Goal: Complete application form: Complete application form

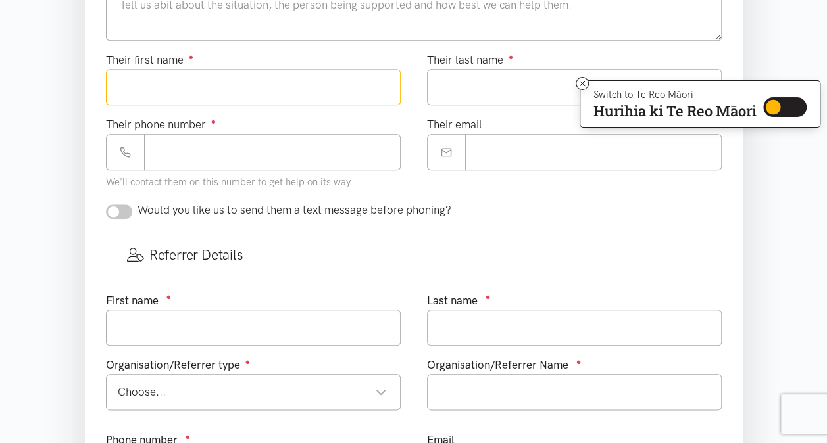
click at [259, 82] on input "Their first name ●" at bounding box center [253, 87] width 295 height 36
click at [579, 83] on icon at bounding box center [581, 83] width 5 height 5
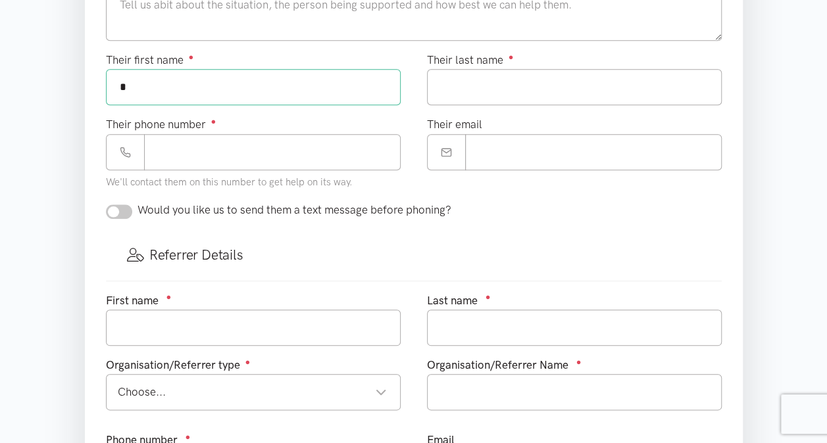
click at [151, 80] on input "*" at bounding box center [253, 87] width 295 height 36
type input "********"
type input "*********"
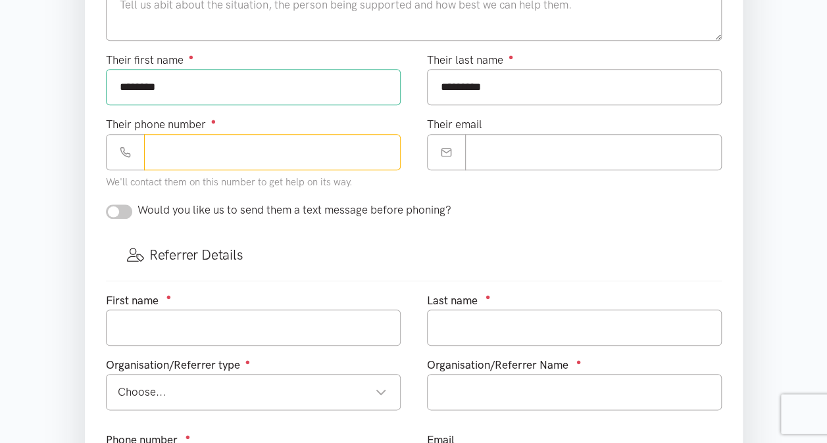
type input "**********"
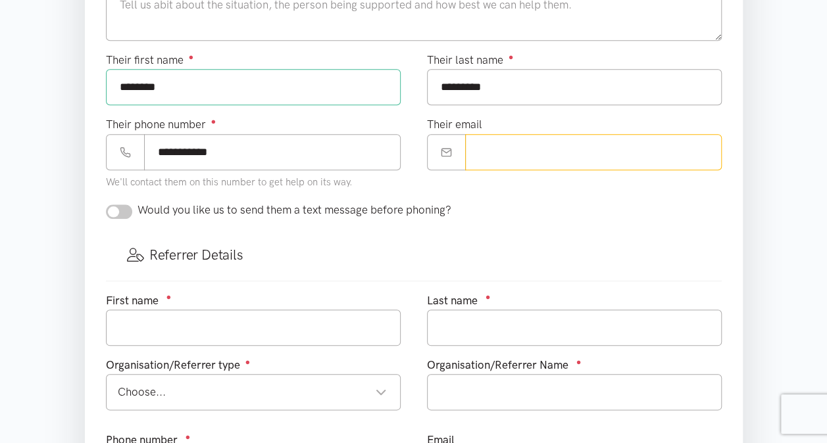
type input "**********"
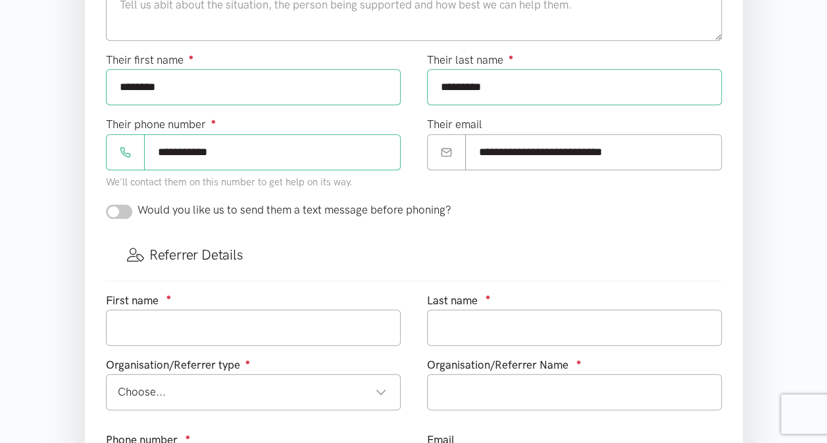
click at [132, 211] on div "Would you like us to send them a text message before phoning?" at bounding box center [278, 210] width 345 height 18
click at [166, 314] on input "text" at bounding box center [253, 328] width 295 height 36
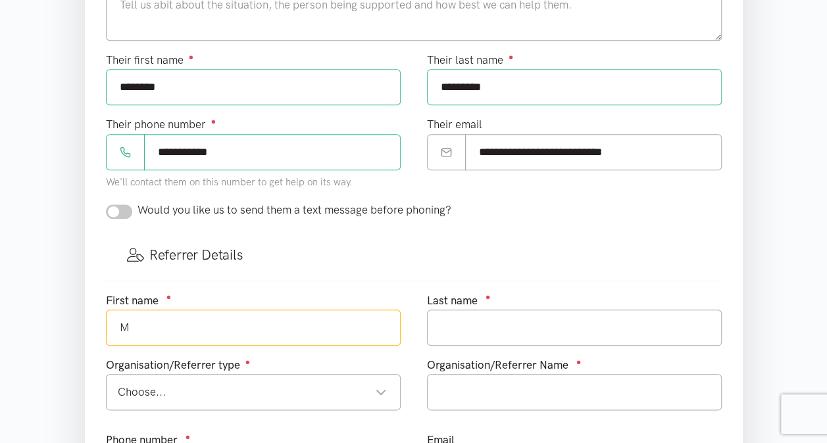
type input "M"
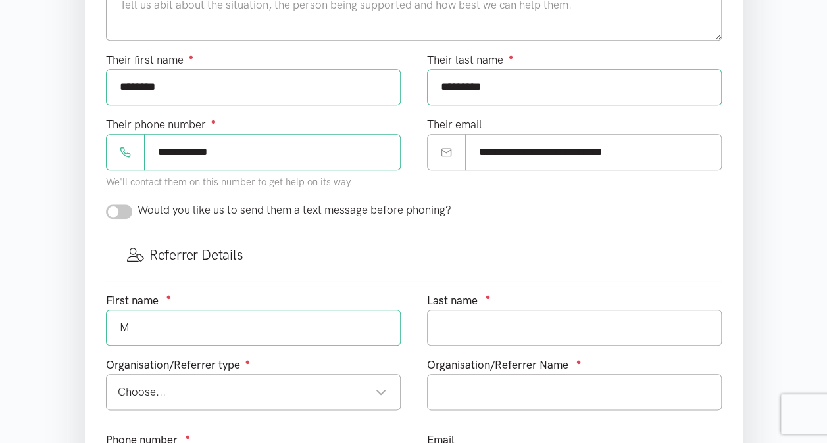
click at [130, 206] on input "checkbox" at bounding box center [119, 212] width 26 height 14
click at [159, 329] on input "M" at bounding box center [253, 328] width 295 height 36
click at [117, 210] on input "checkbox" at bounding box center [119, 212] width 26 height 14
checkbox input "false"
click at [153, 327] on input "M" at bounding box center [253, 328] width 295 height 36
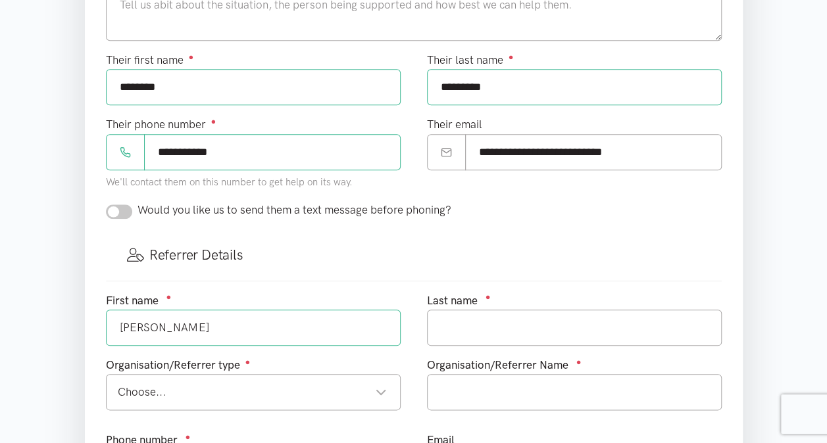
type input "[PERSON_NAME]"
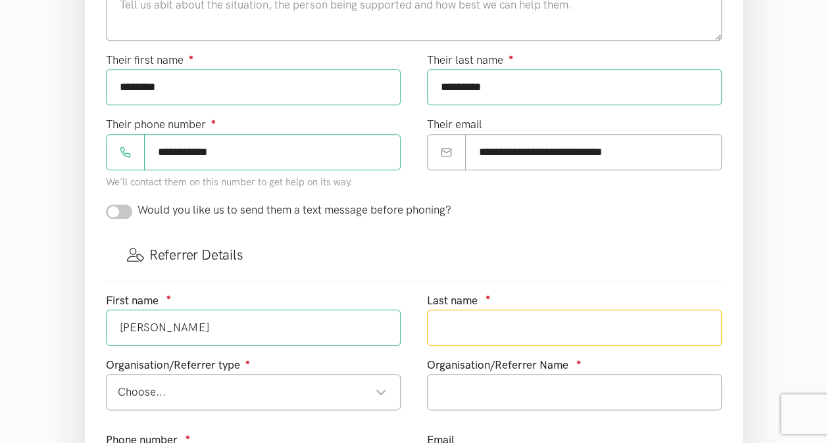
click at [466, 324] on input "text" at bounding box center [574, 328] width 295 height 36
click at [368, 392] on div "Choose..." at bounding box center [252, 392] width 269 height 18
type input "[PERSON_NAME]"
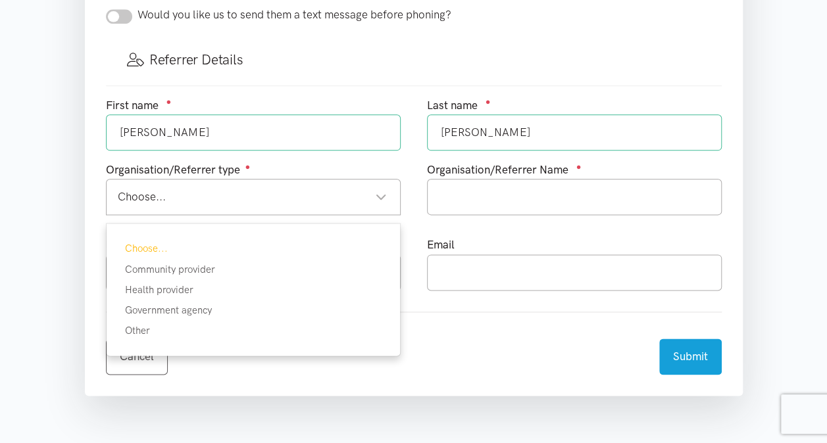
scroll to position [729, 0]
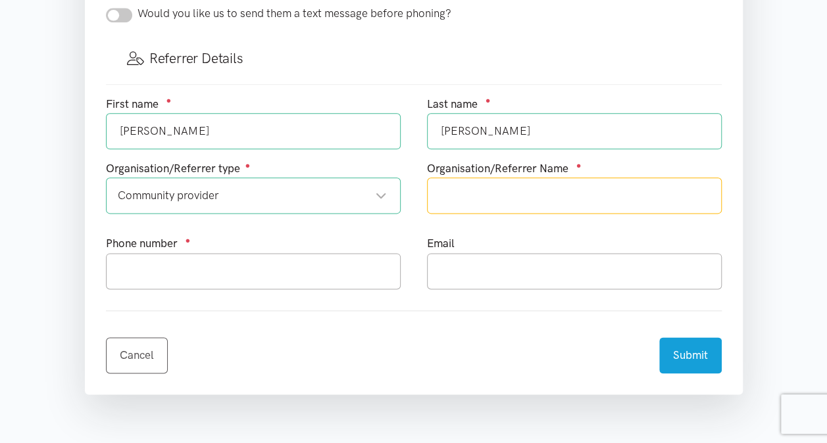
click at [490, 203] on input "text" at bounding box center [574, 196] width 295 height 36
type input "Workwise"
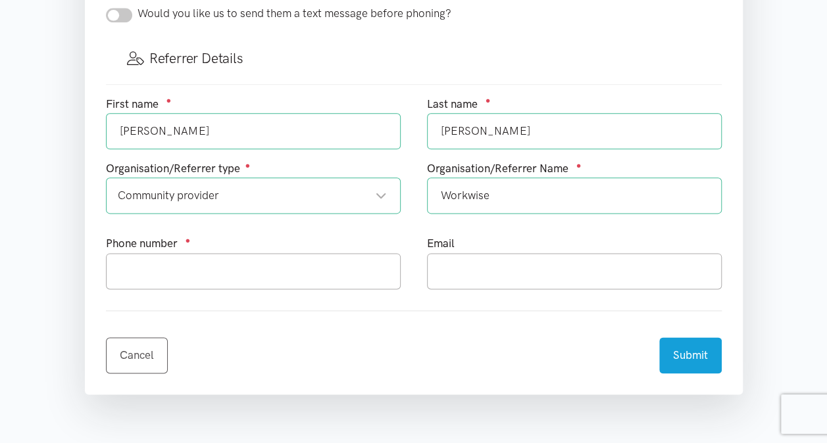
click at [363, 243] on div "Phone number ●" at bounding box center [253, 262] width 295 height 54
click at [340, 260] on input "text" at bounding box center [253, 271] width 295 height 36
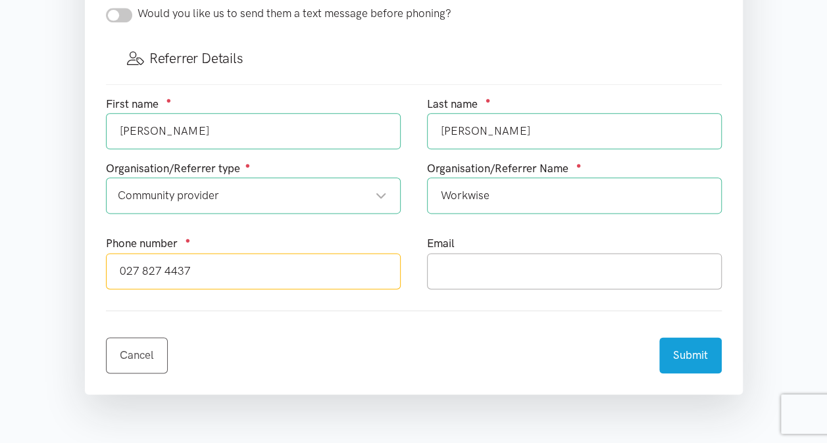
type input "027 827 4437"
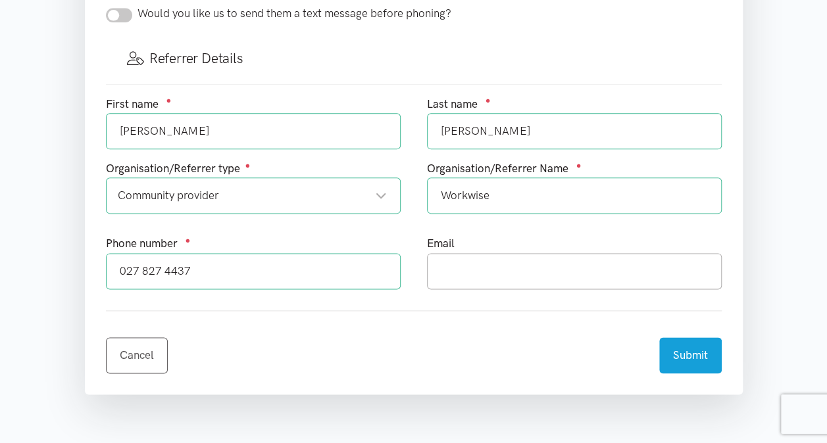
drag, startPoint x: 531, startPoint y: 286, endPoint x: 528, endPoint y: 266, distance: 20.1
click at [528, 266] on div "Email" at bounding box center [574, 267] width 321 height 64
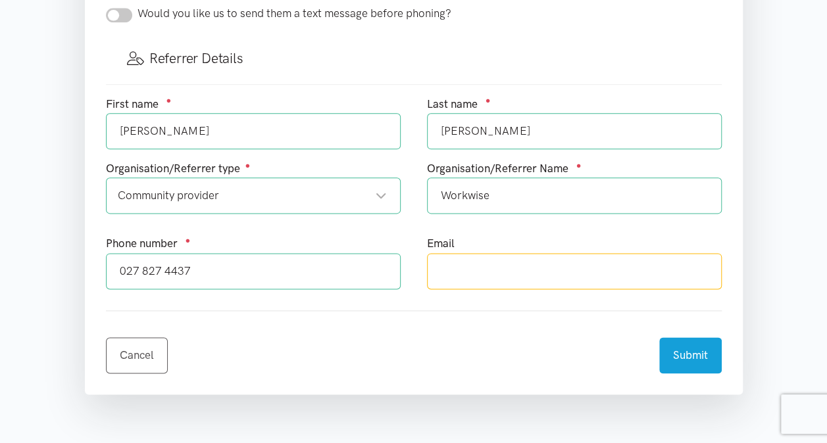
click at [528, 266] on input "text" at bounding box center [574, 271] width 295 height 36
click at [499, 273] on input "text" at bounding box center [574, 271] width 295 height 36
type input "[PERSON_NAME][EMAIL_ADDRESS][PERSON_NAME][DOMAIN_NAME]"
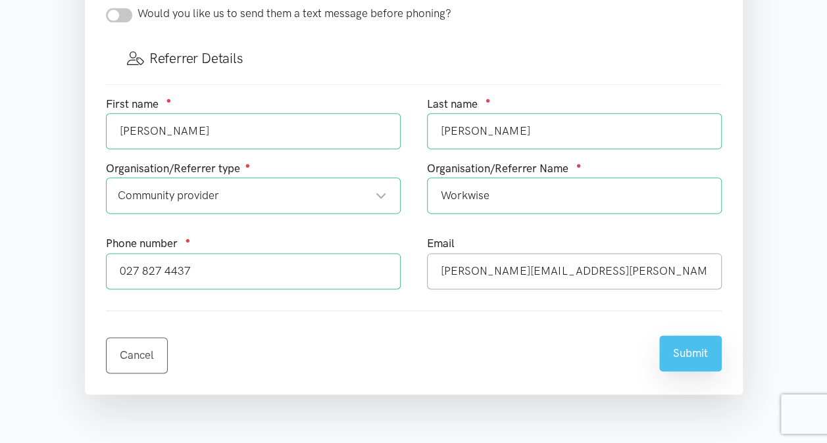
click at [672, 345] on button "Submit" at bounding box center [690, 353] width 62 height 36
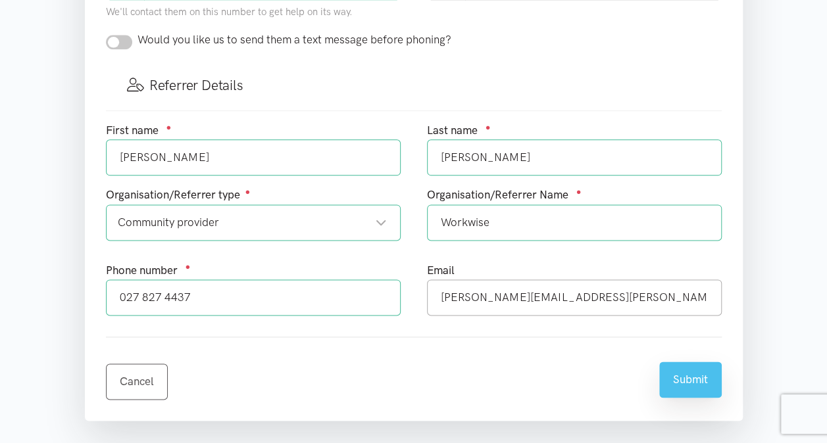
click at [677, 384] on button "Submit" at bounding box center [690, 380] width 62 height 36
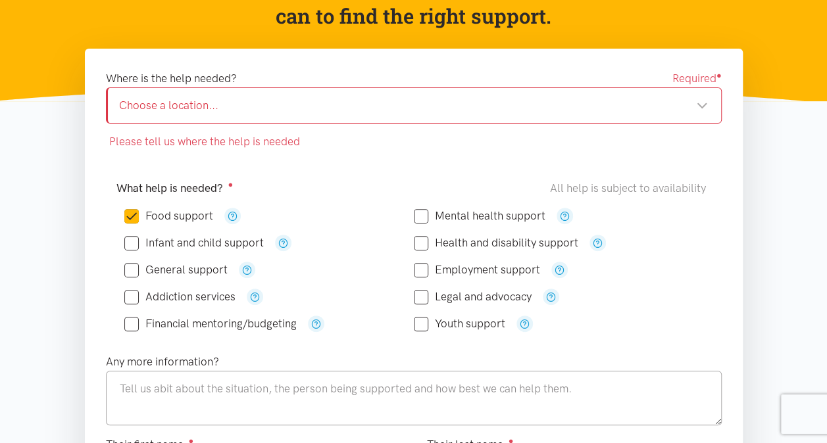
scroll to position [171, 0]
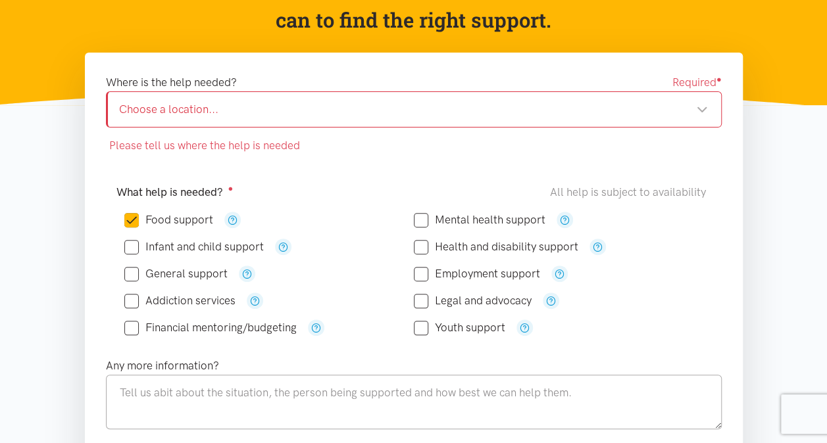
click at [567, 99] on div "Choose a location... Choose a location..." at bounding box center [414, 109] width 616 height 36
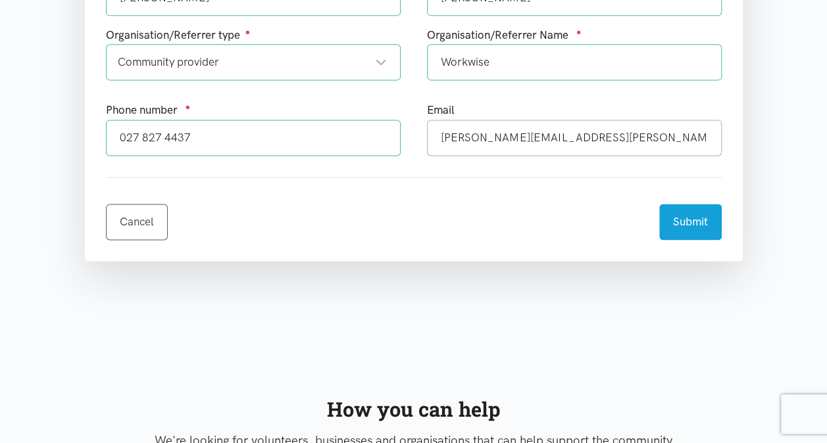
scroll to position [862, 0]
click at [687, 222] on button "Submit" at bounding box center [690, 221] width 62 height 36
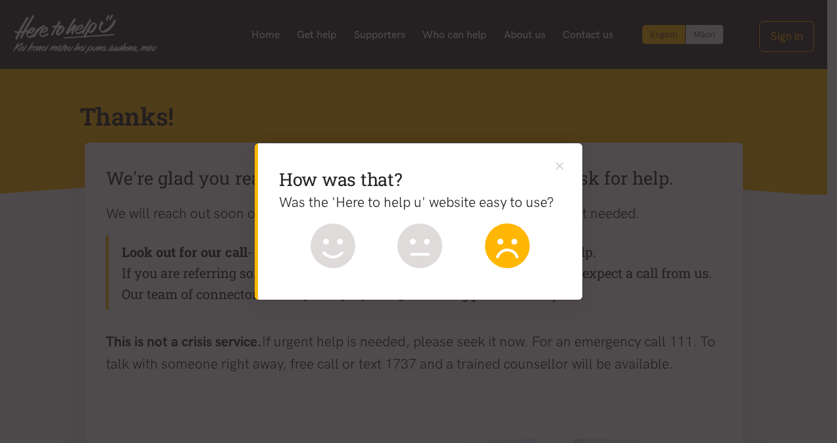
click at [501, 251] on icon at bounding box center [507, 246] width 45 height 45
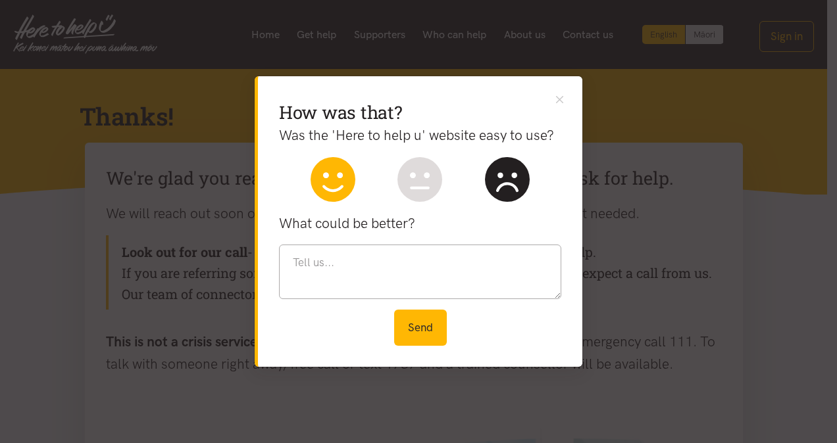
click at [325, 187] on icon at bounding box center [332, 179] width 45 height 45
